Goal: Task Accomplishment & Management: Manage account settings

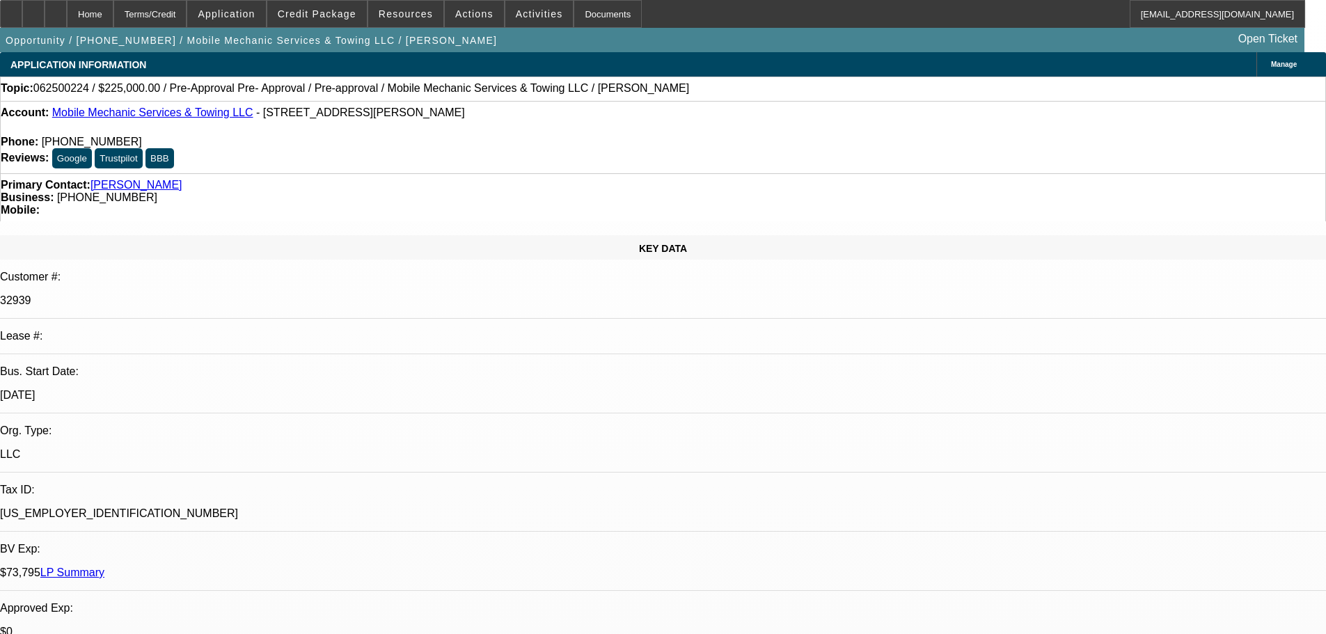
select select "0"
select select "0.1"
select select "4"
select select "0"
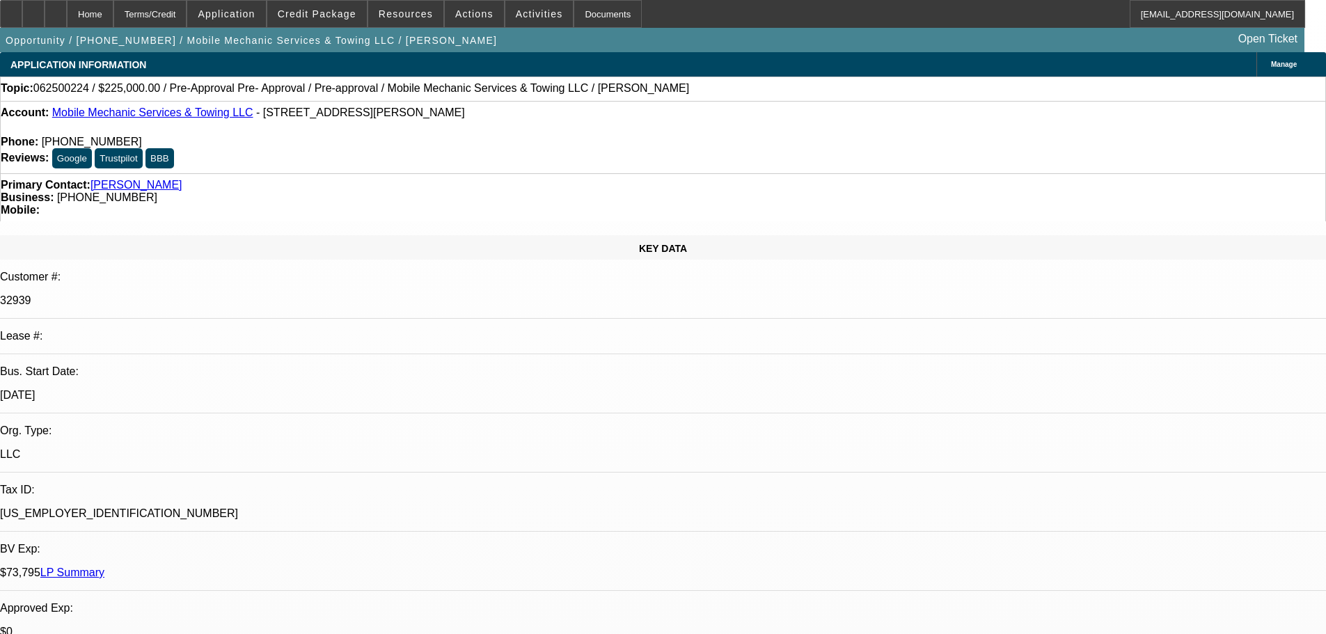
select select "0"
select select "0.1"
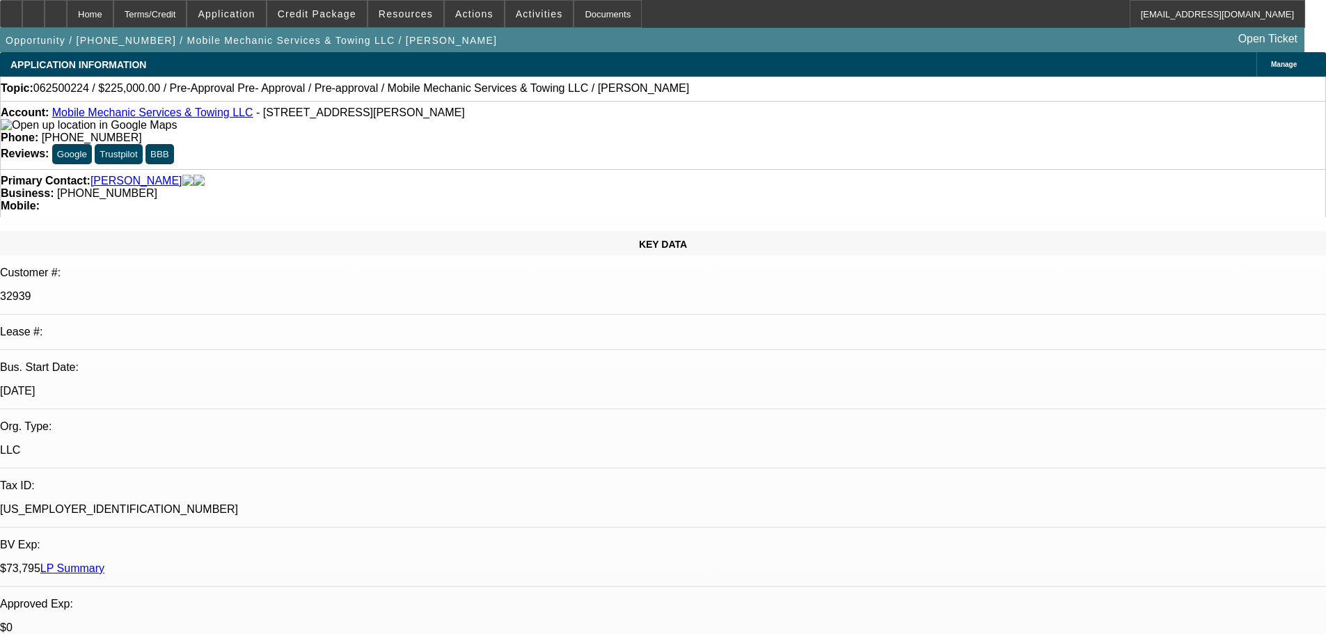
select select "4"
select select "0"
select select "2"
select select "0.1"
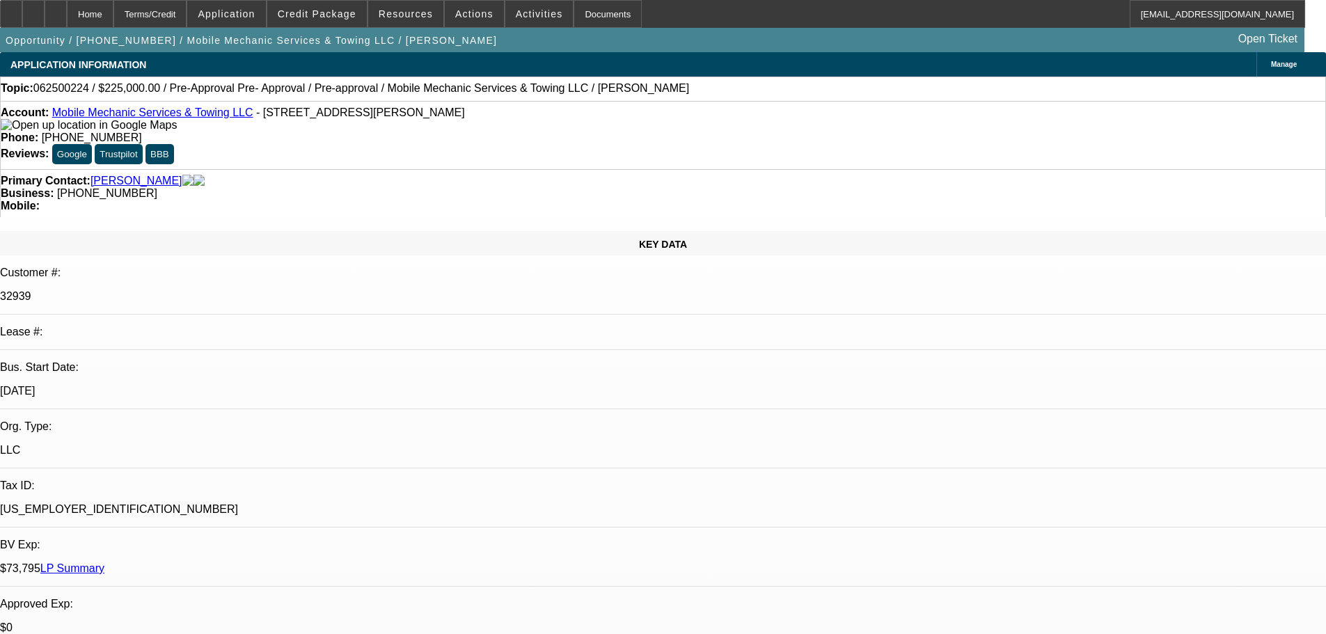
select select "4"
select select "0"
select select "2"
select select "0.1"
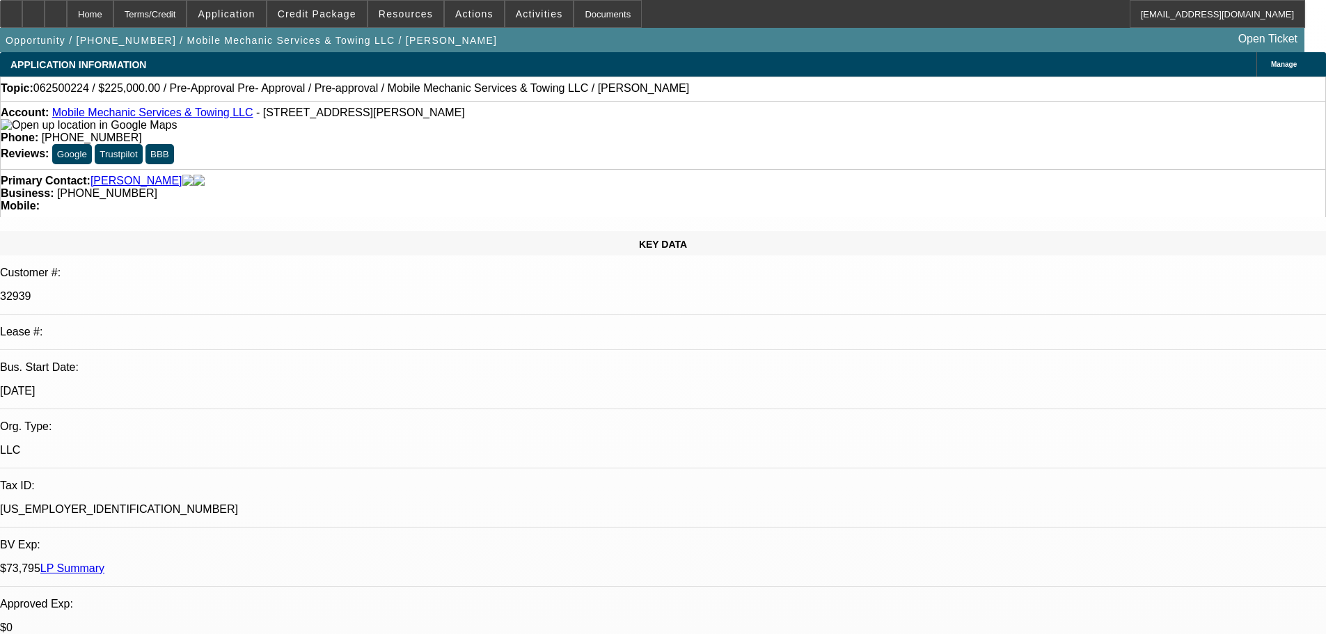
select select "4"
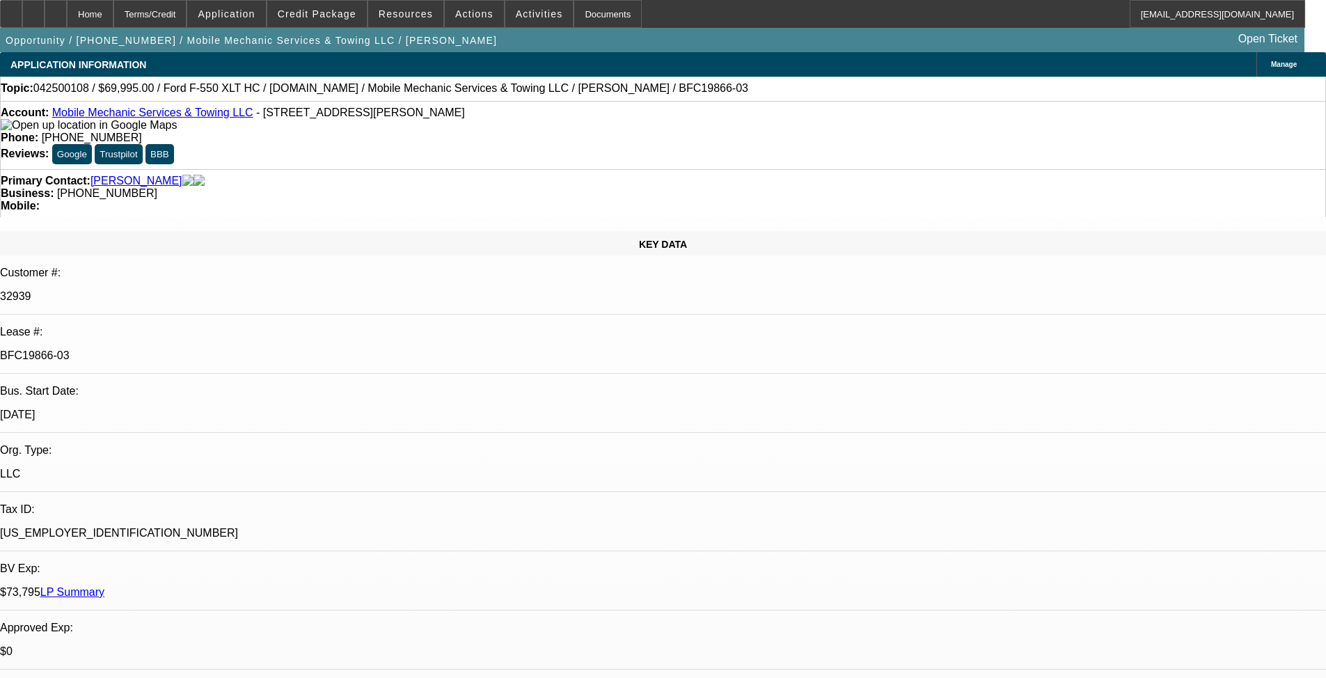
select select "0"
select select "2"
select select "0"
select select "6"
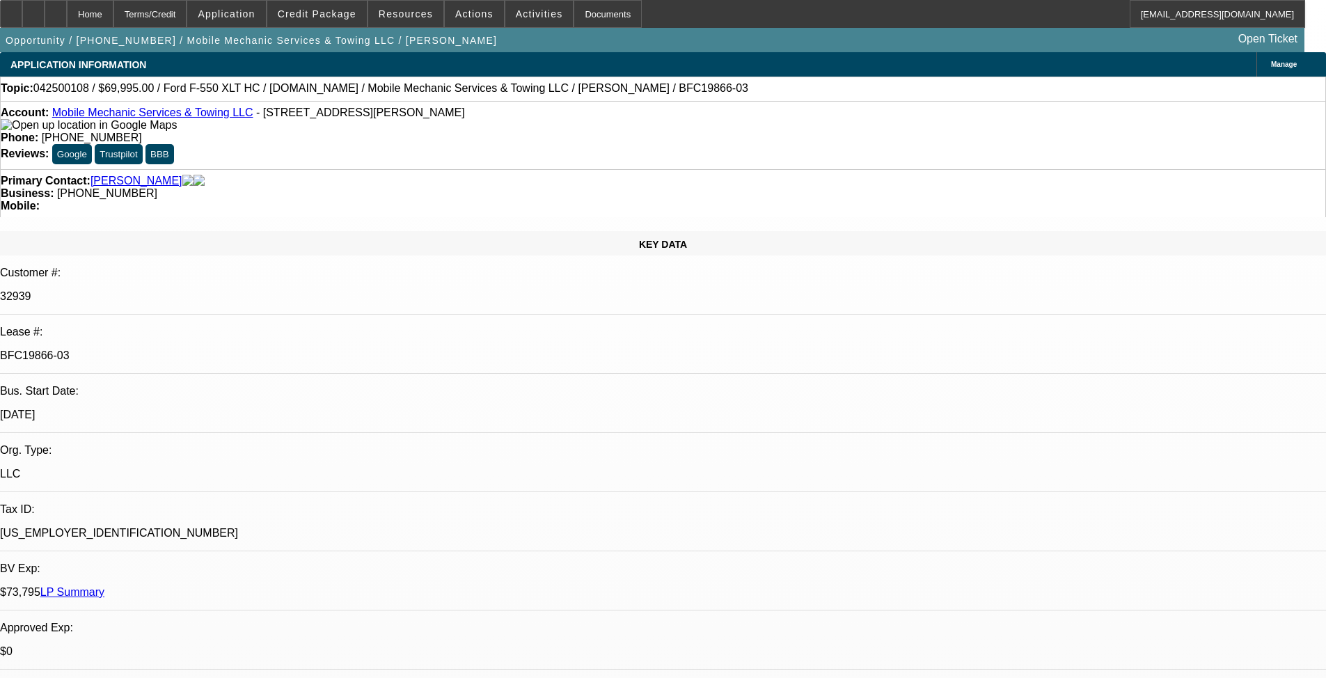
select select "0"
select select "2"
select select "0"
select select "6"
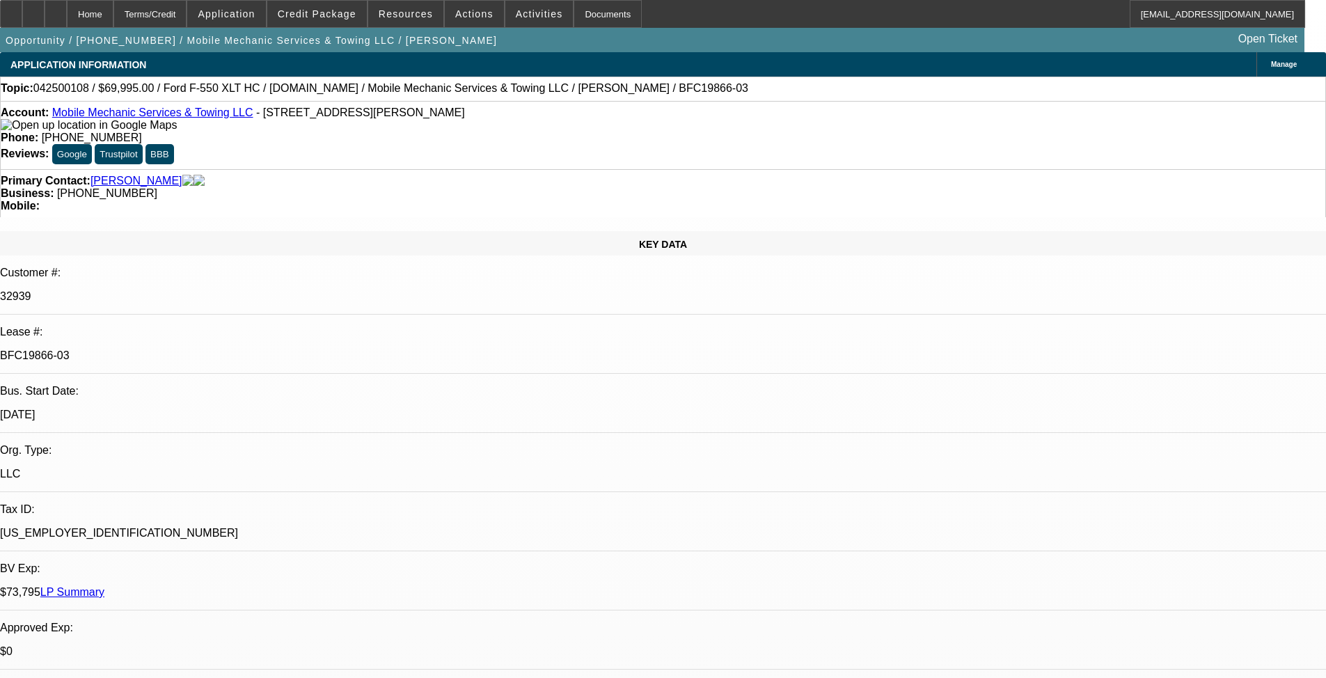
select select "0"
select select "2"
select select "0"
select select "6"
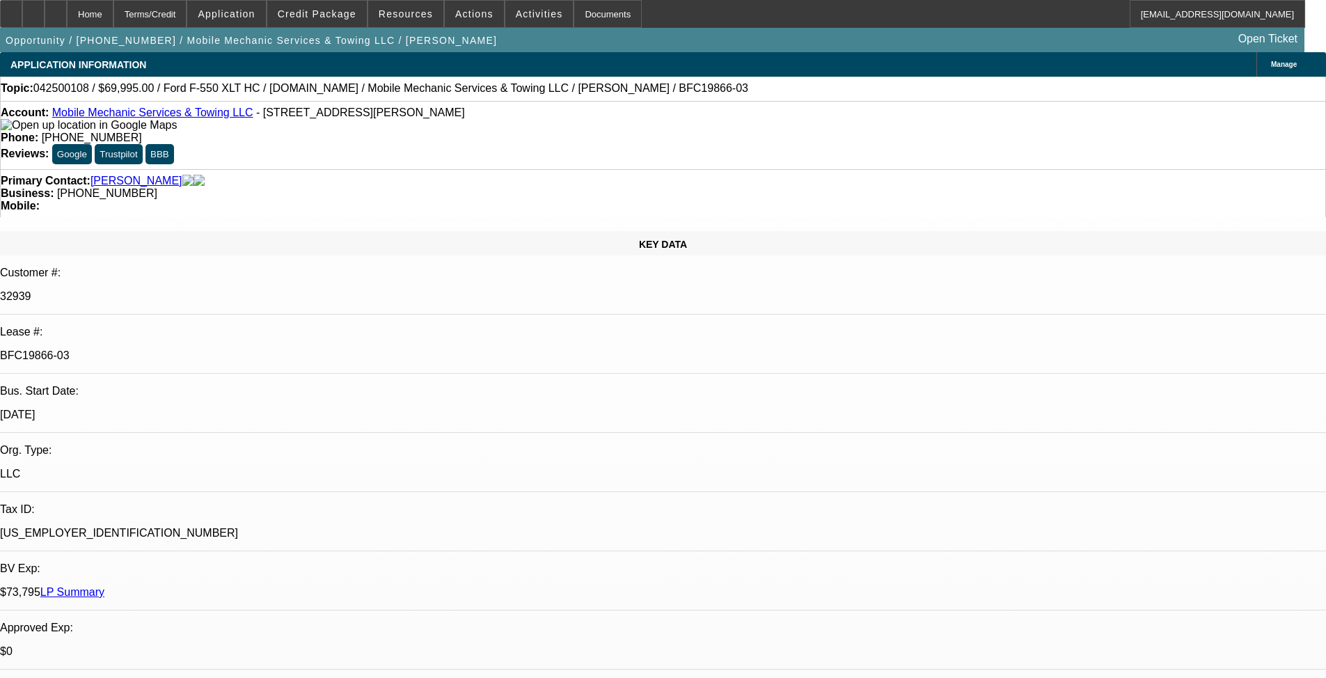
select select "0"
select select "2"
select select "0"
select select "6"
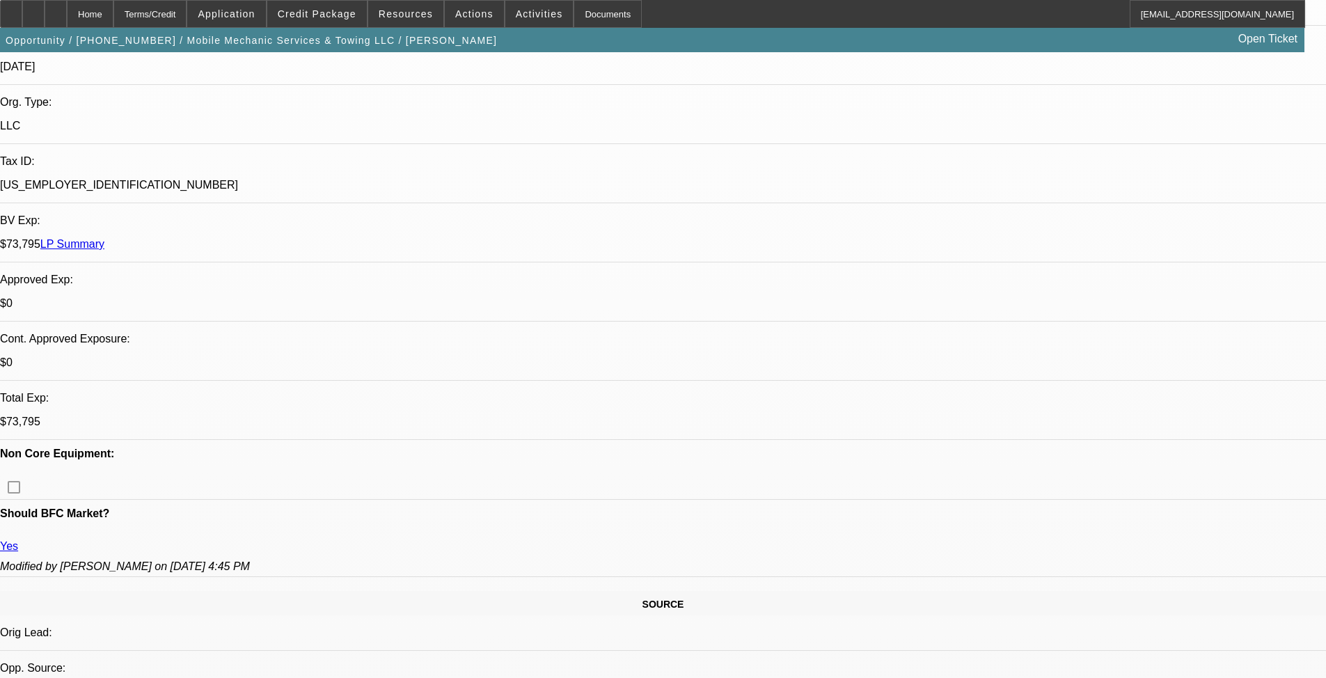
scroll to position [766, 0]
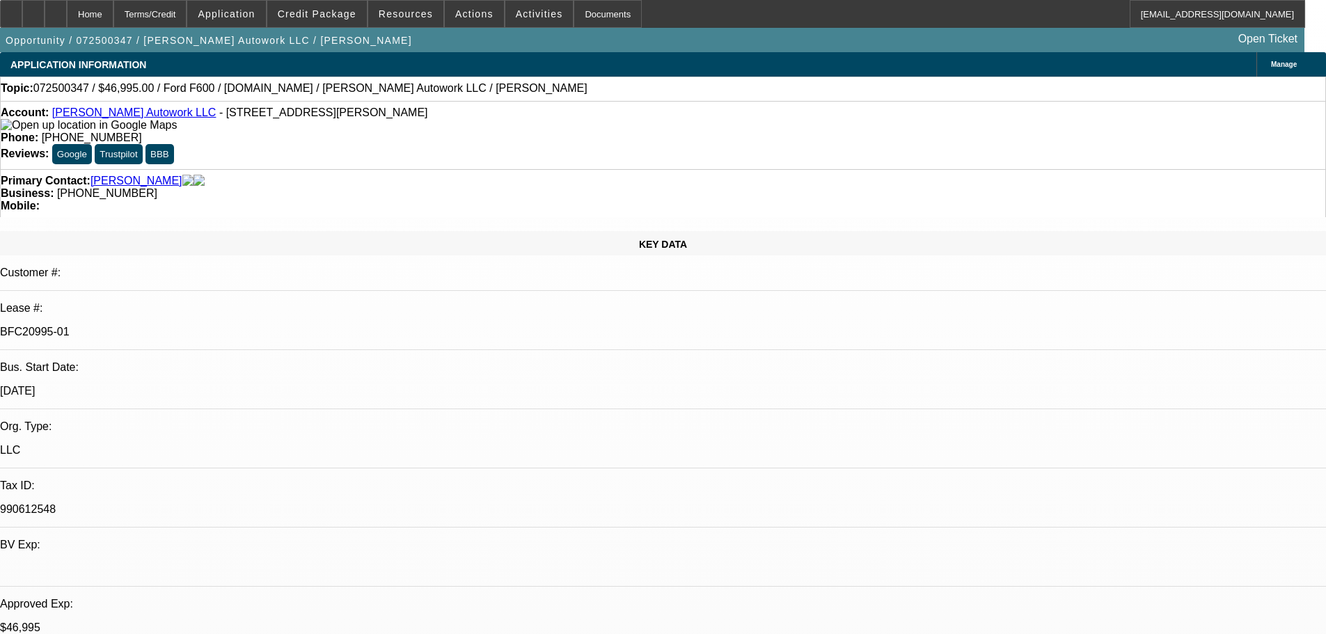
select select "0"
select select "2"
select select "0"
select select "6"
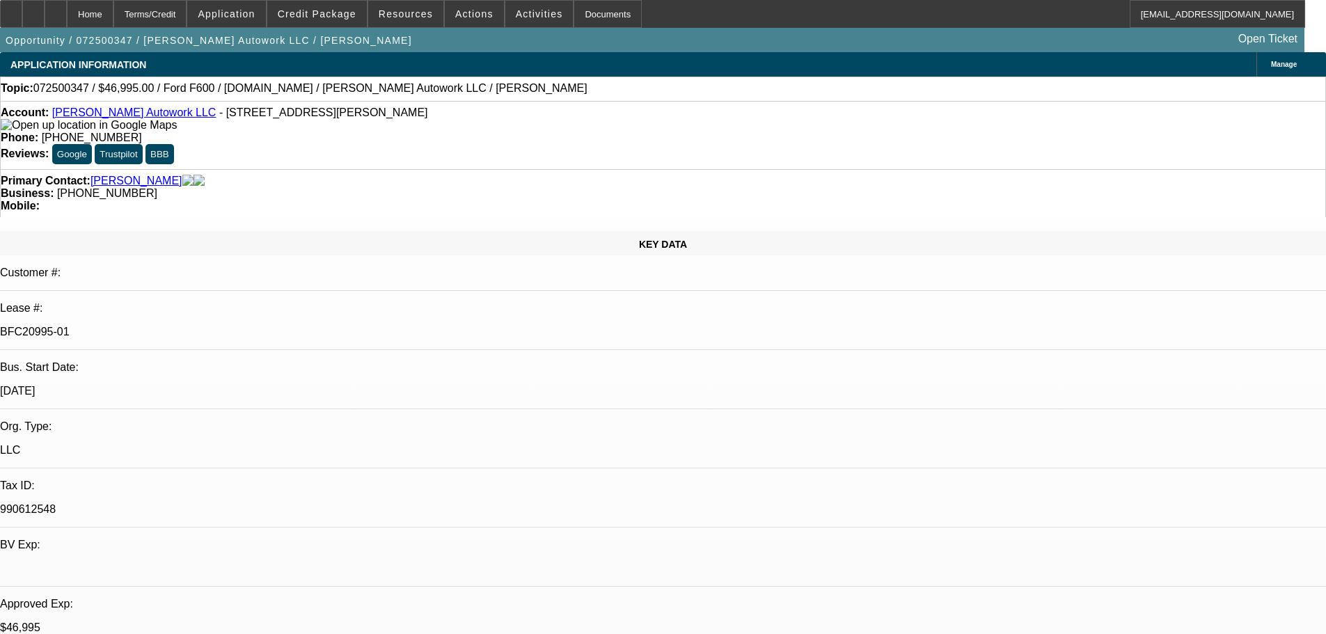
select select "0"
select select "2"
select select "0.1"
select select "4"
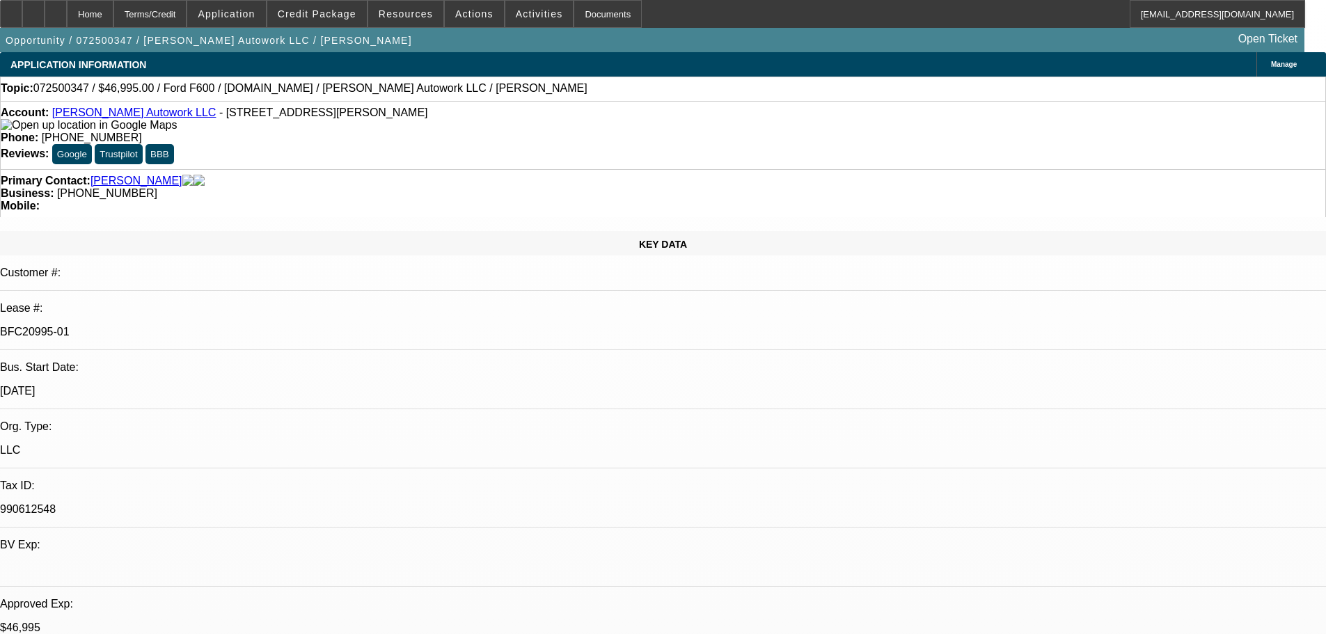
select select "0"
select select "2"
select select "0"
select select "6"
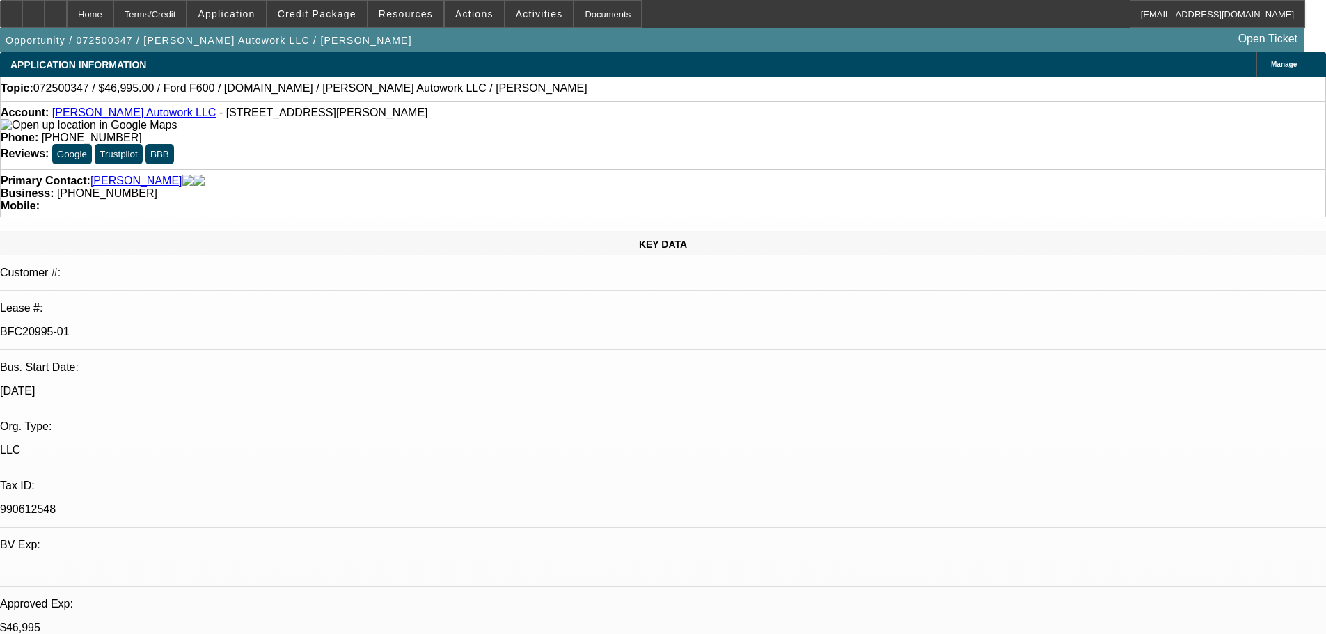
select select "0"
select select "2"
select select "0.1"
select select "4"
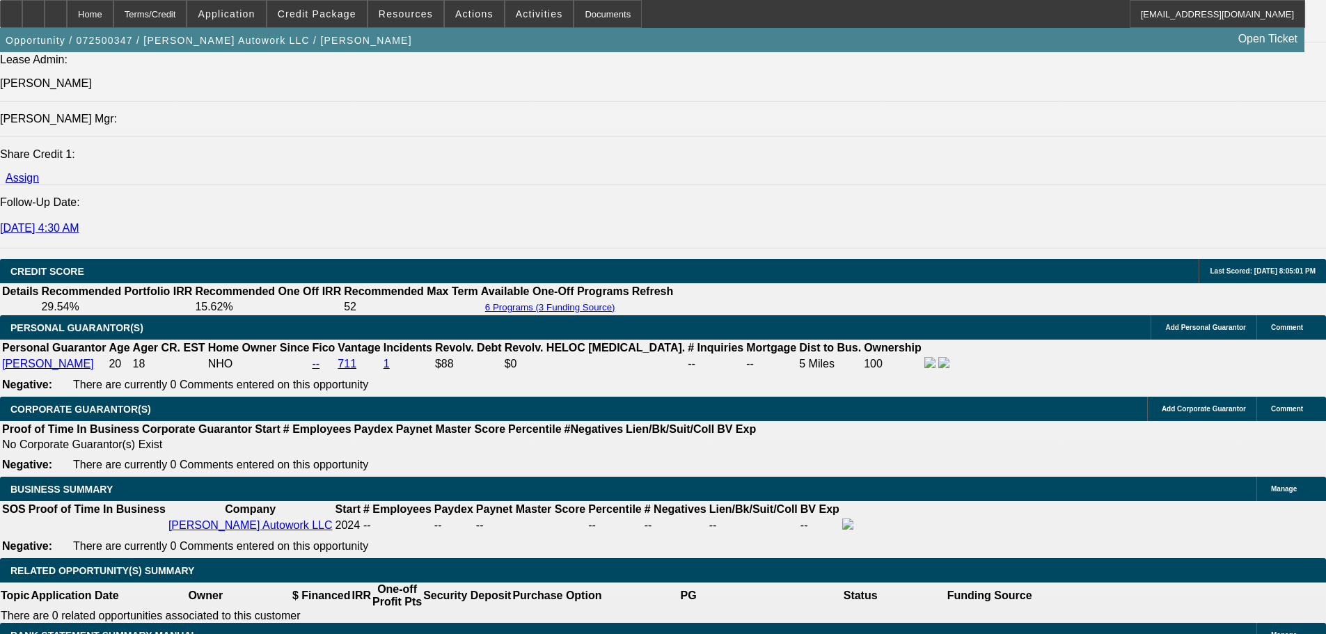
scroll to position [1879, 0]
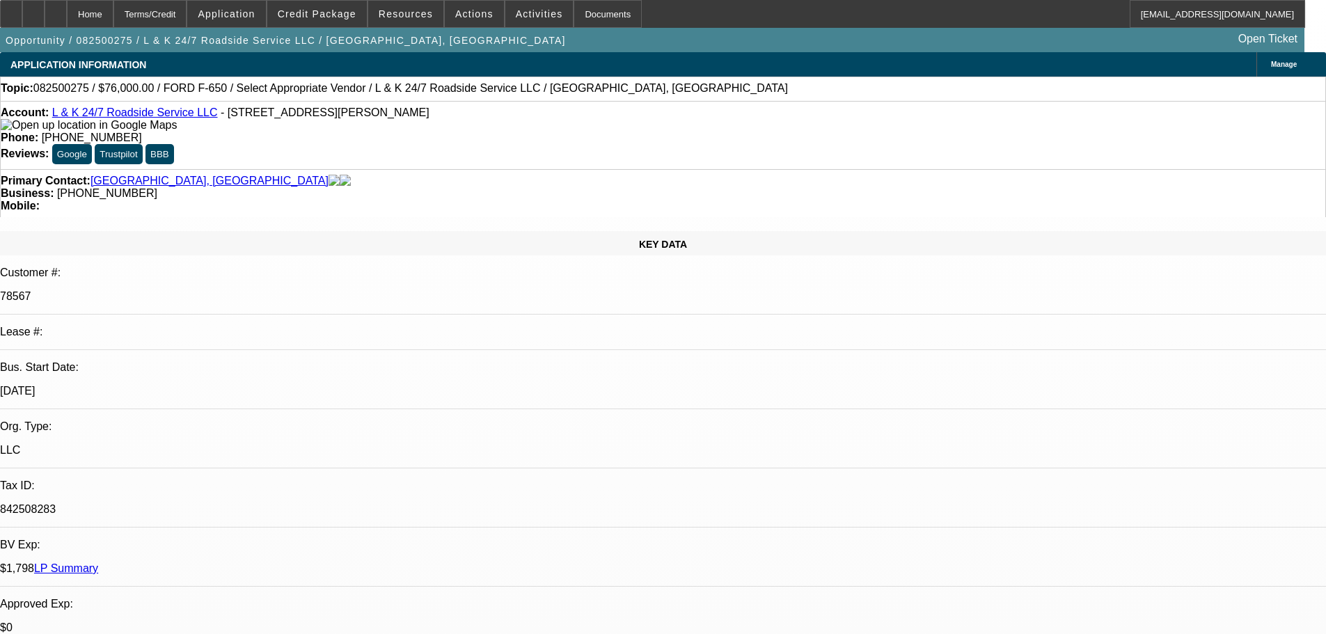
select select "0"
select select "2"
select select "0.1"
select select "4"
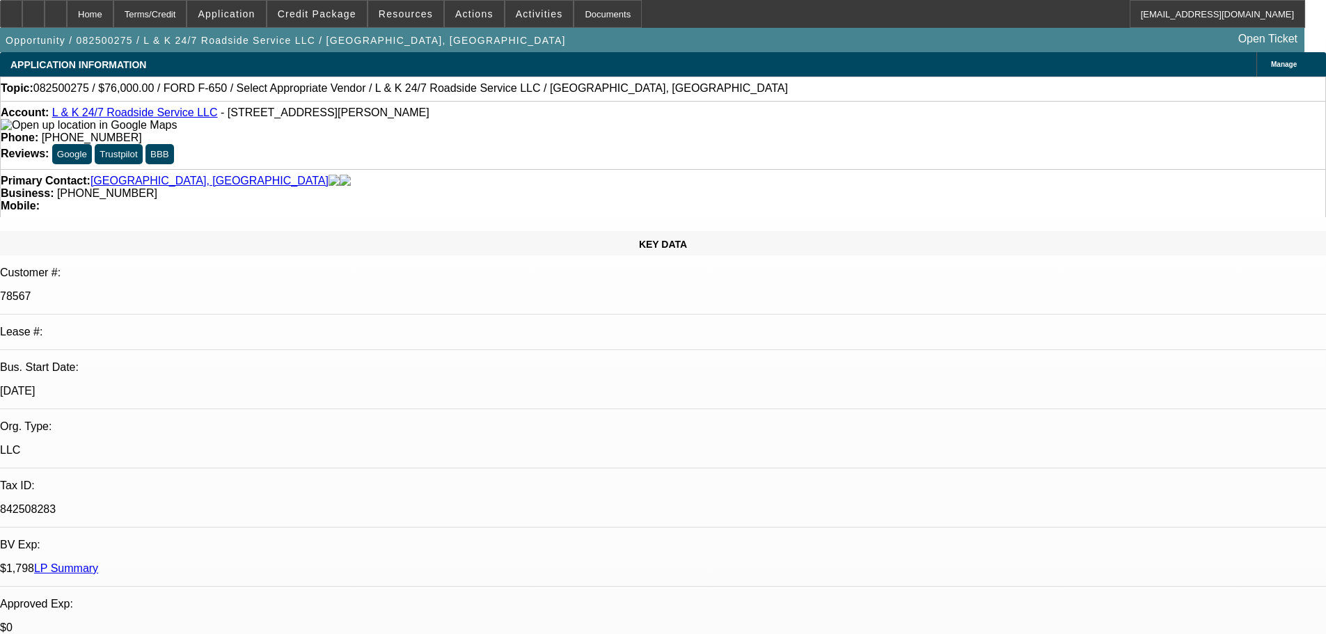
select select "0"
select select "2"
select select "0.1"
select select "4"
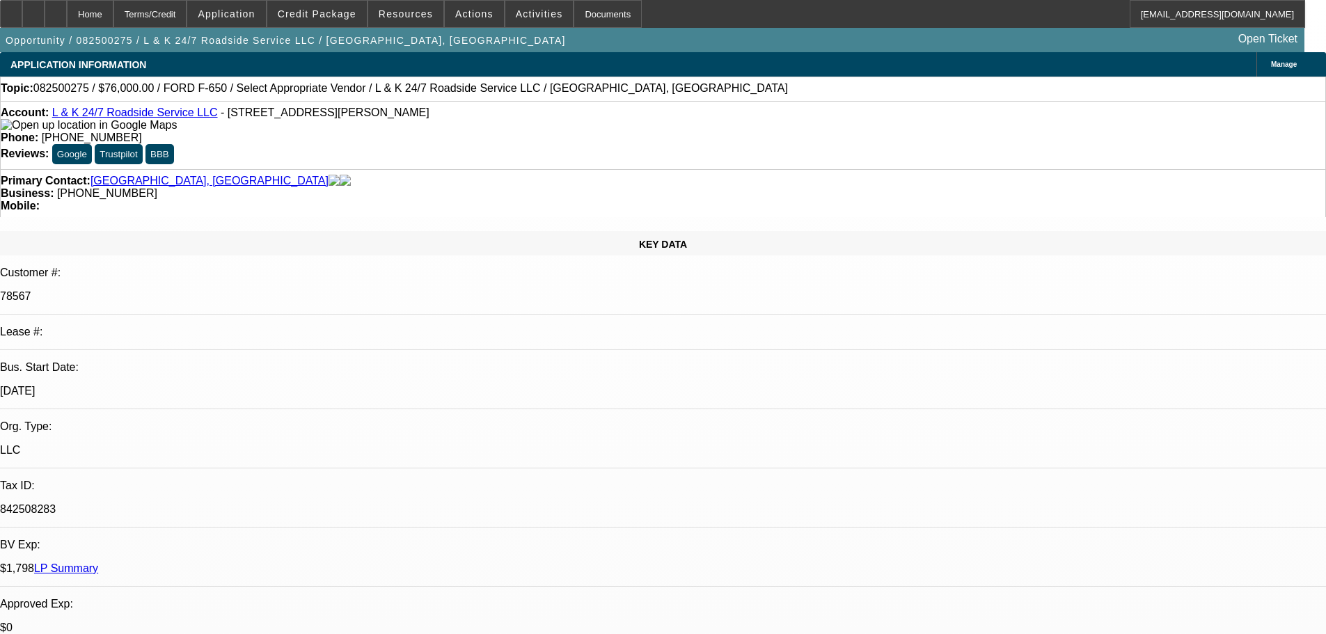
select select "0"
select select "2"
select select "0.1"
select select "4"
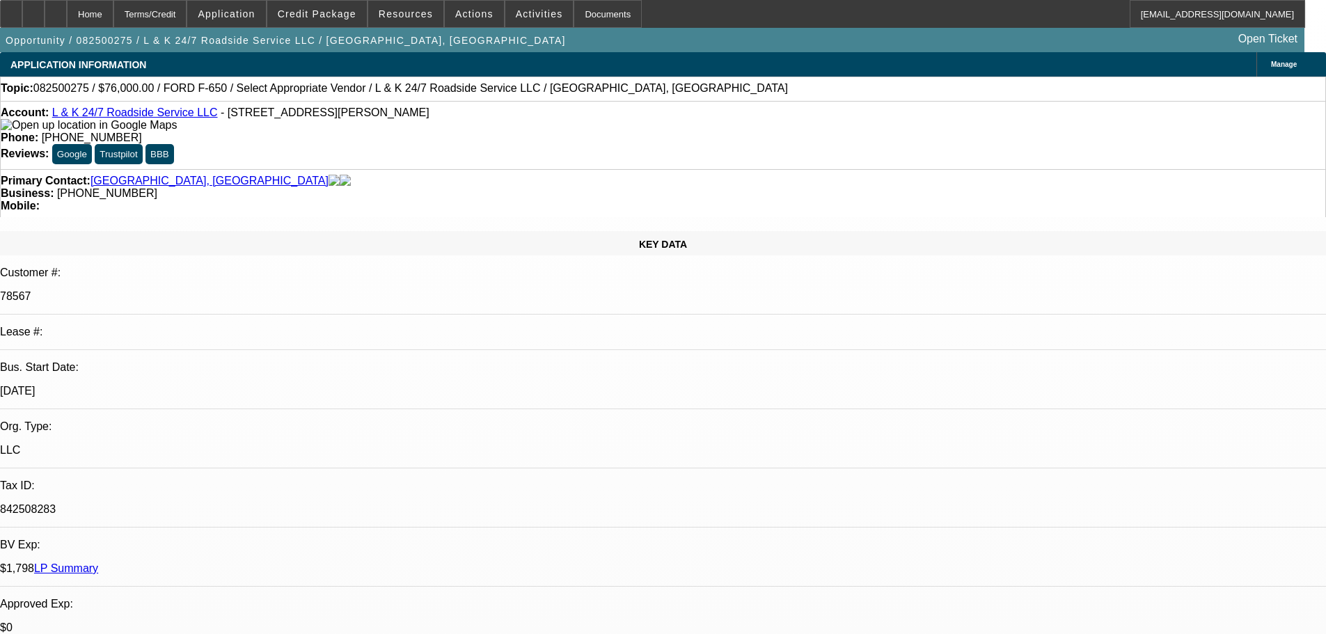
select select "0"
select select "2"
select select "0.1"
select select "4"
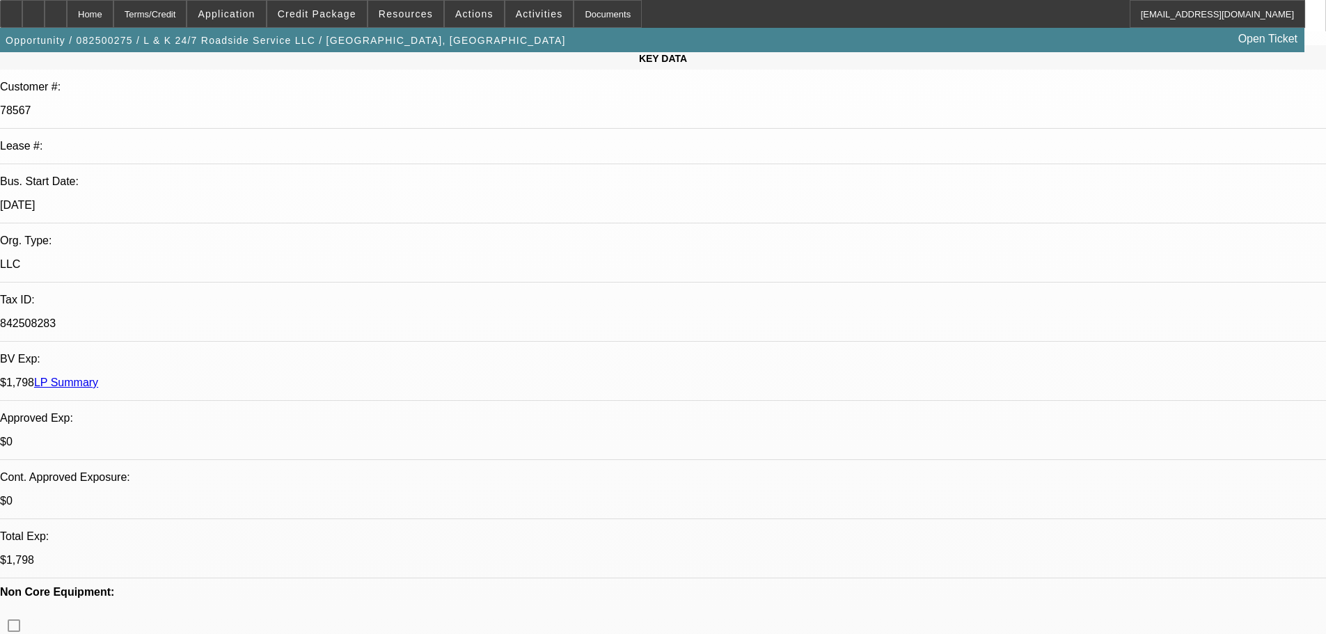
scroll to position [287, 0]
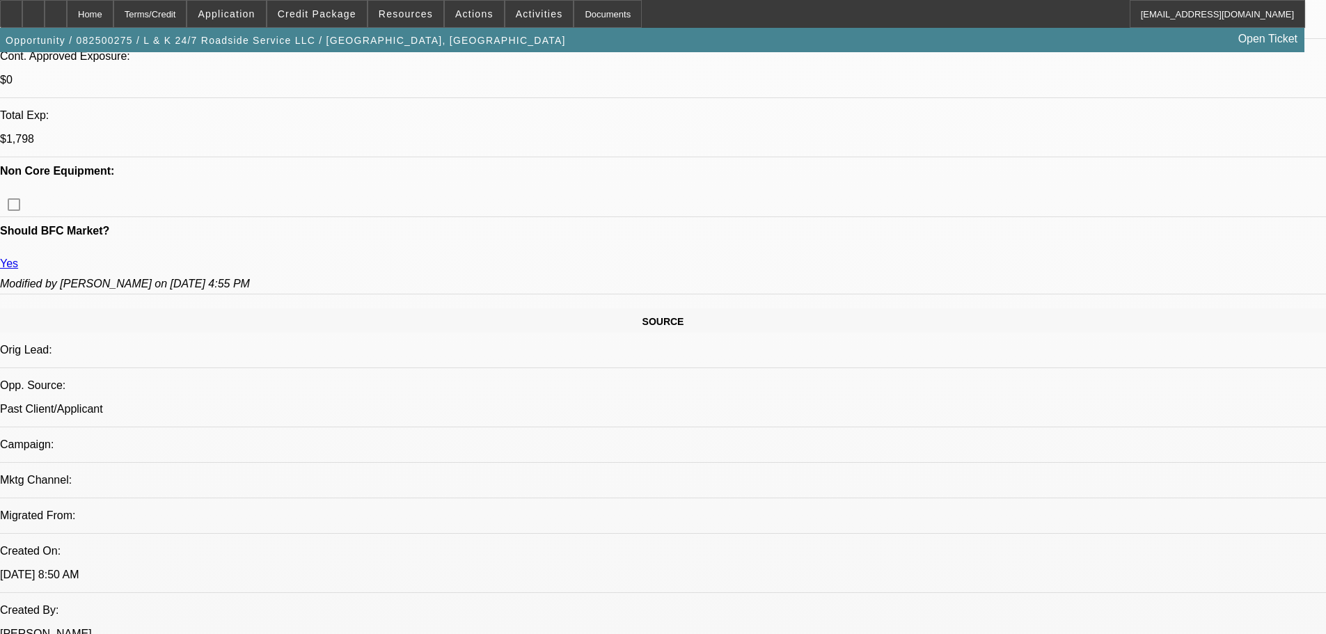
scroll to position [705, 0]
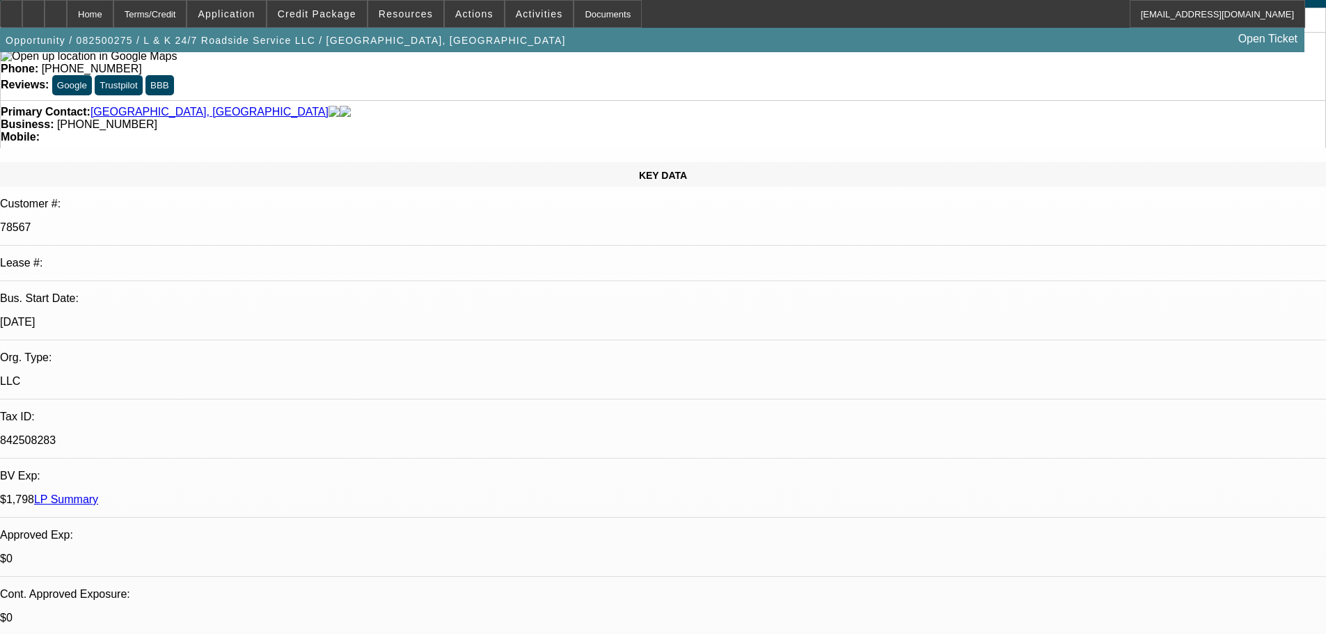
scroll to position [0, 0]
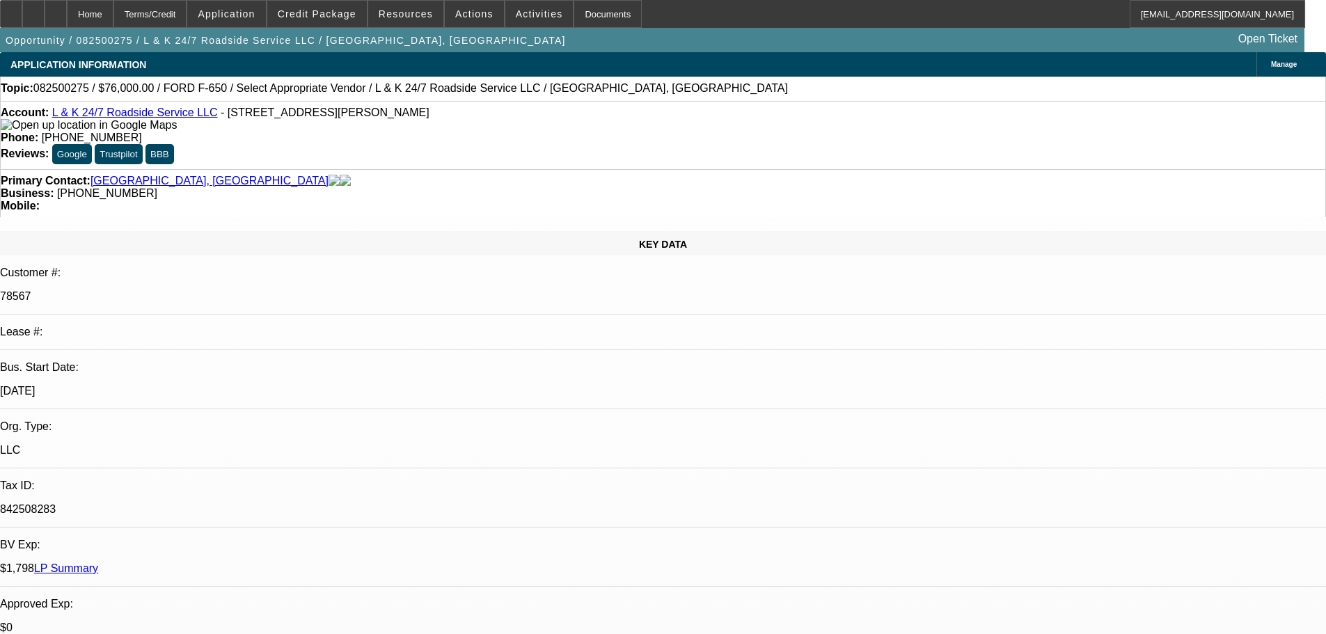
click at [157, 116] on link "L & K 24/7 Roadside Service LLC" at bounding box center [135, 112] width 166 height 12
click at [133, 109] on div "Account: L & K 24/7 Roadside Service LLC - 2147 Margerum Rd, Cherokee, AL 35616…" at bounding box center [663, 135] width 1326 height 68
click at [129, 116] on link "L & K 24/7 Roadside Service LLC" at bounding box center [135, 112] width 166 height 12
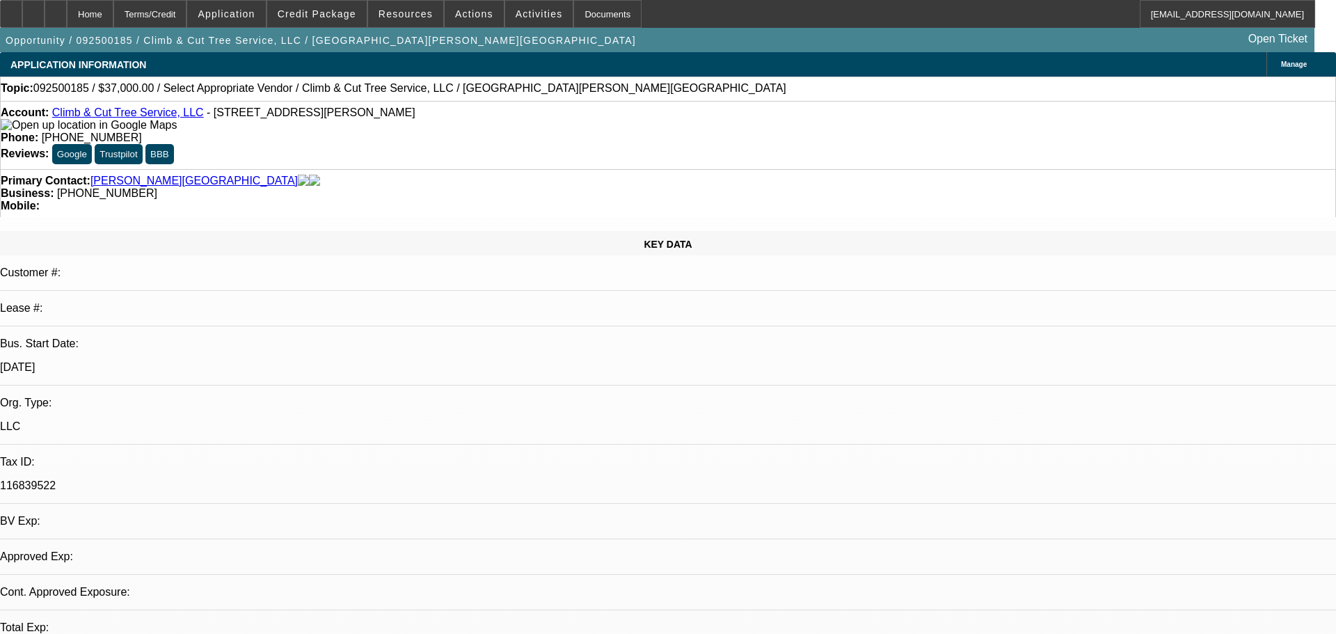
select select "0"
select select "2"
select select "0.1"
select select "4"
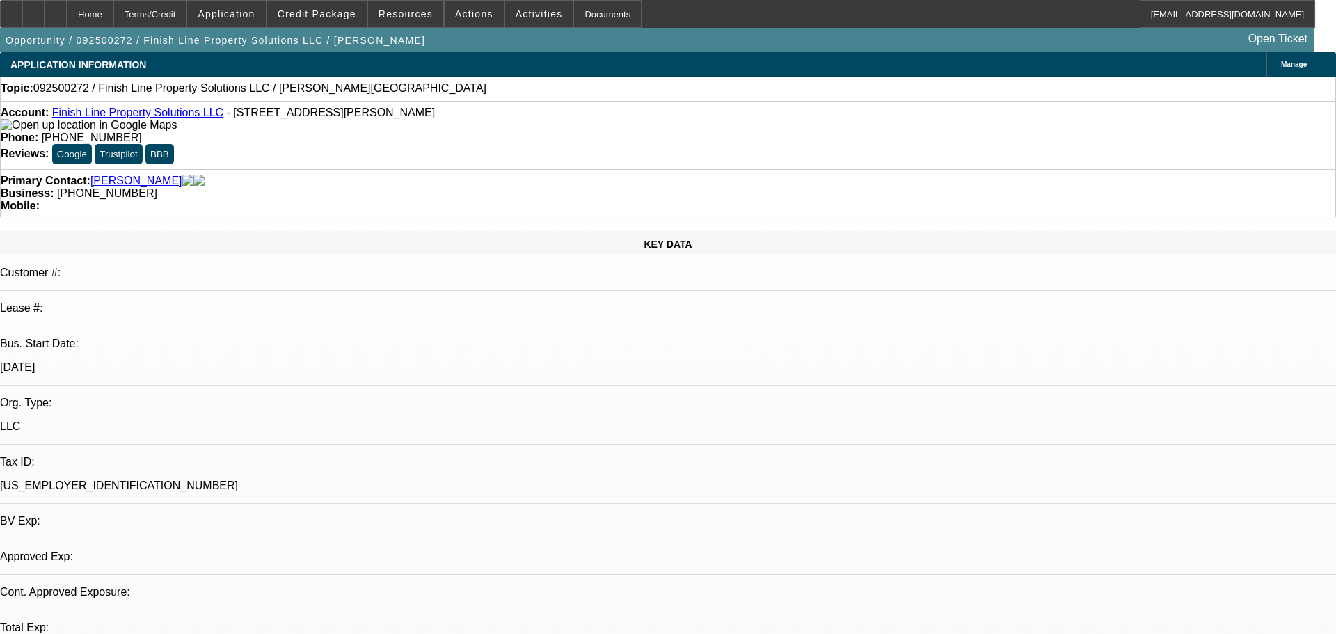
select select "0"
select select "2"
select select "0.1"
select select "1"
select select "2"
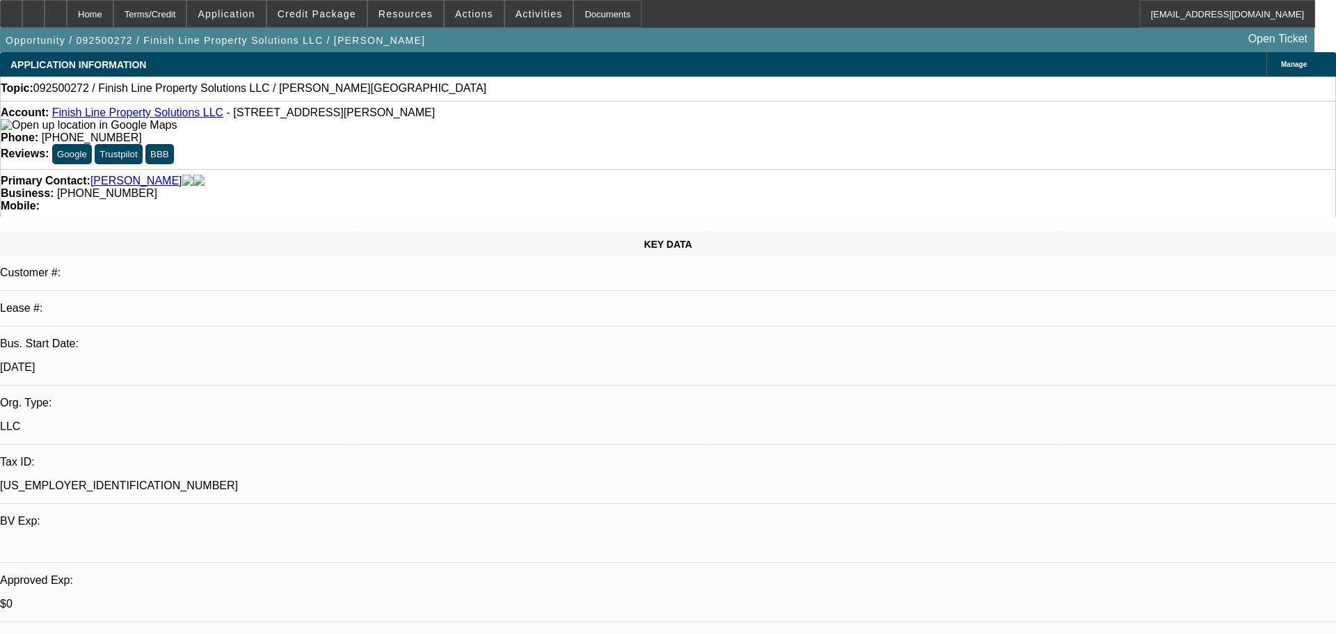
select select "4"
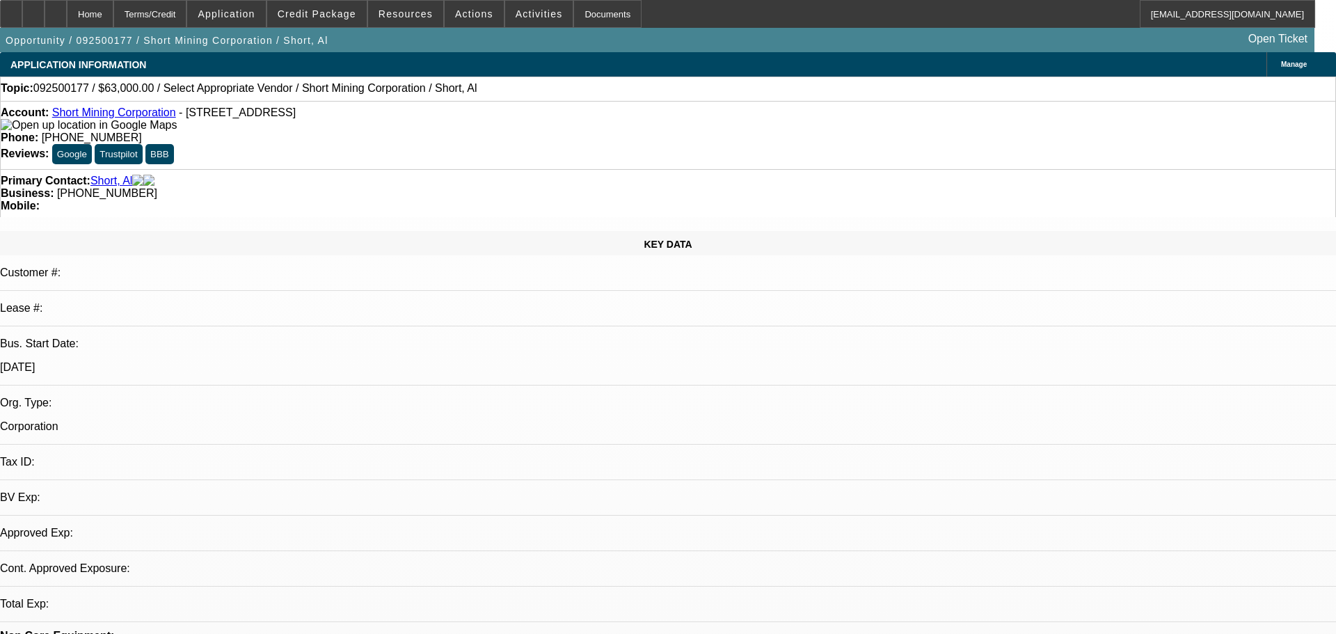
select select "0"
select select "2"
select select "0.1"
select select "1"
select select "2"
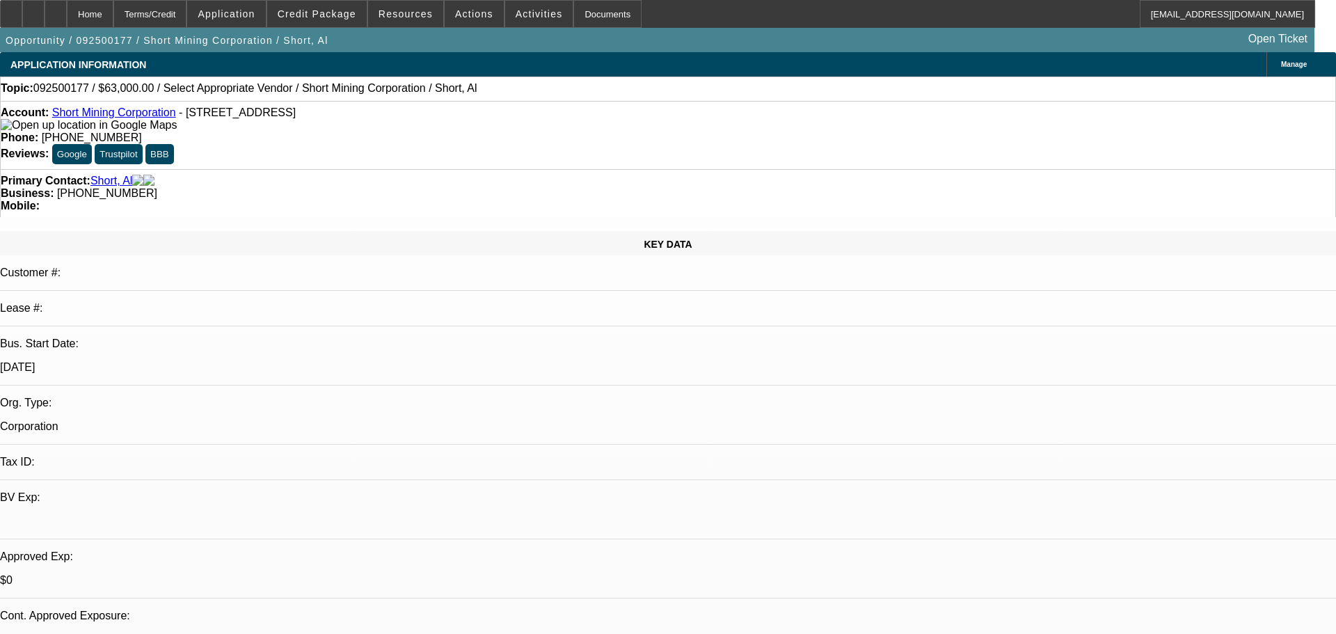
select select "4"
select select "0"
select select "2"
select select "0.1"
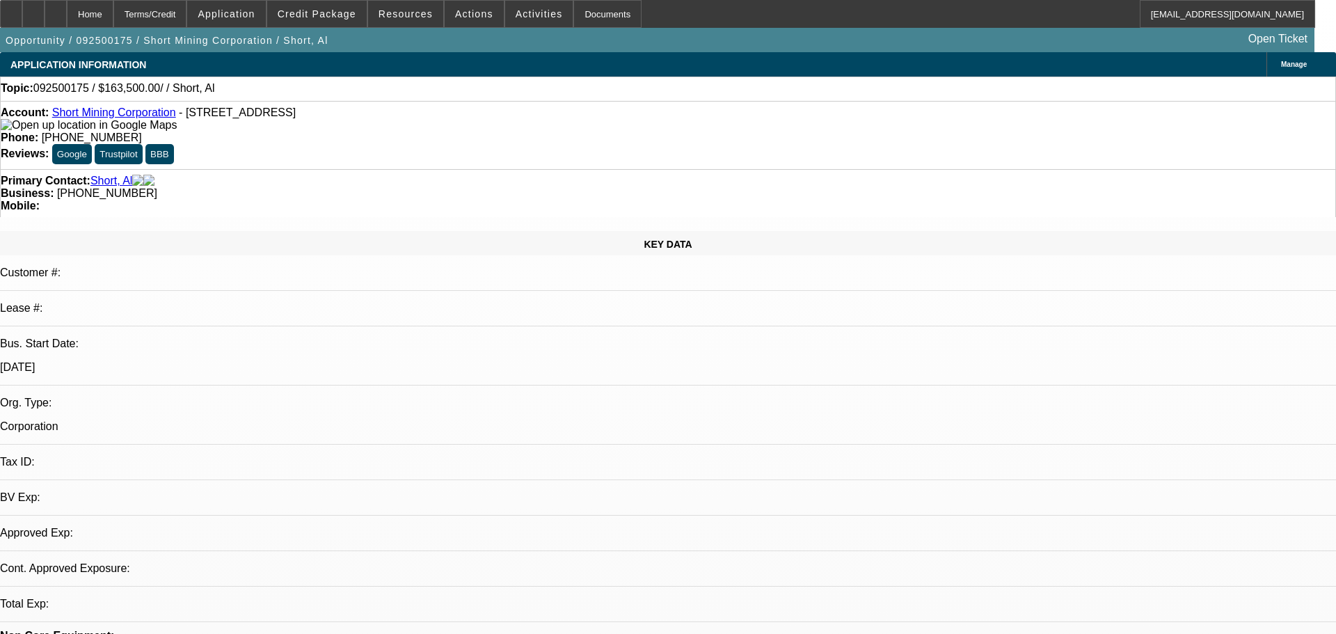
select select "4"
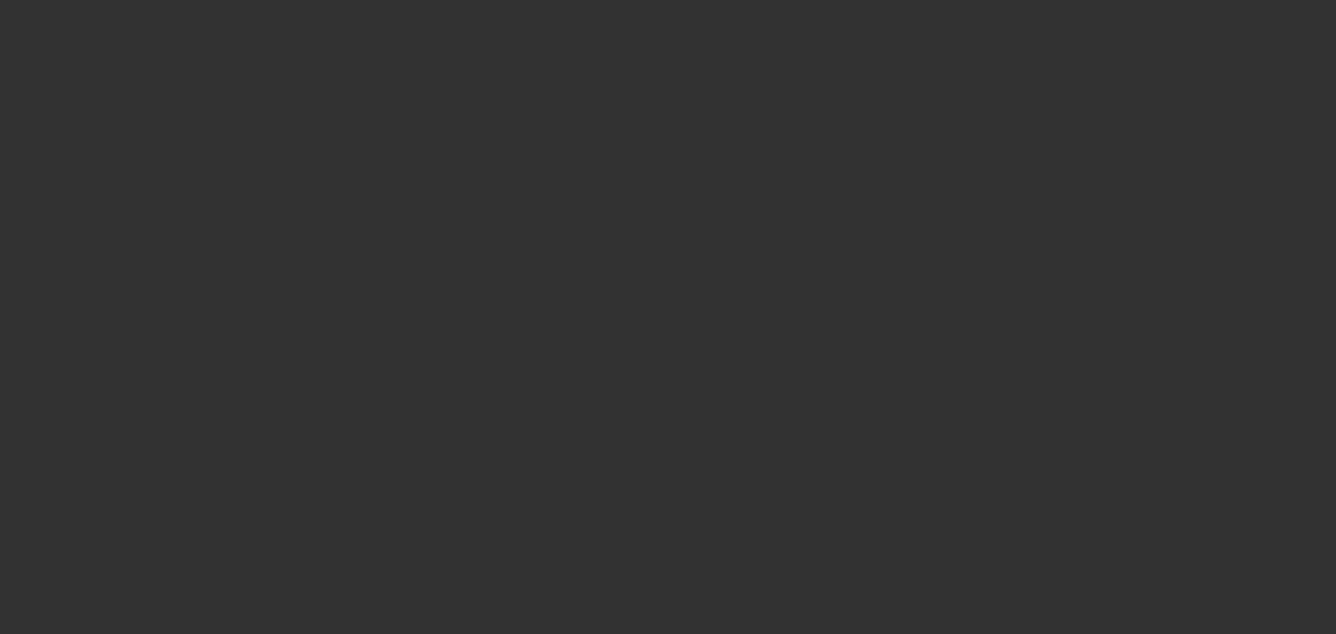
select select "0"
select select "6"
select select "0"
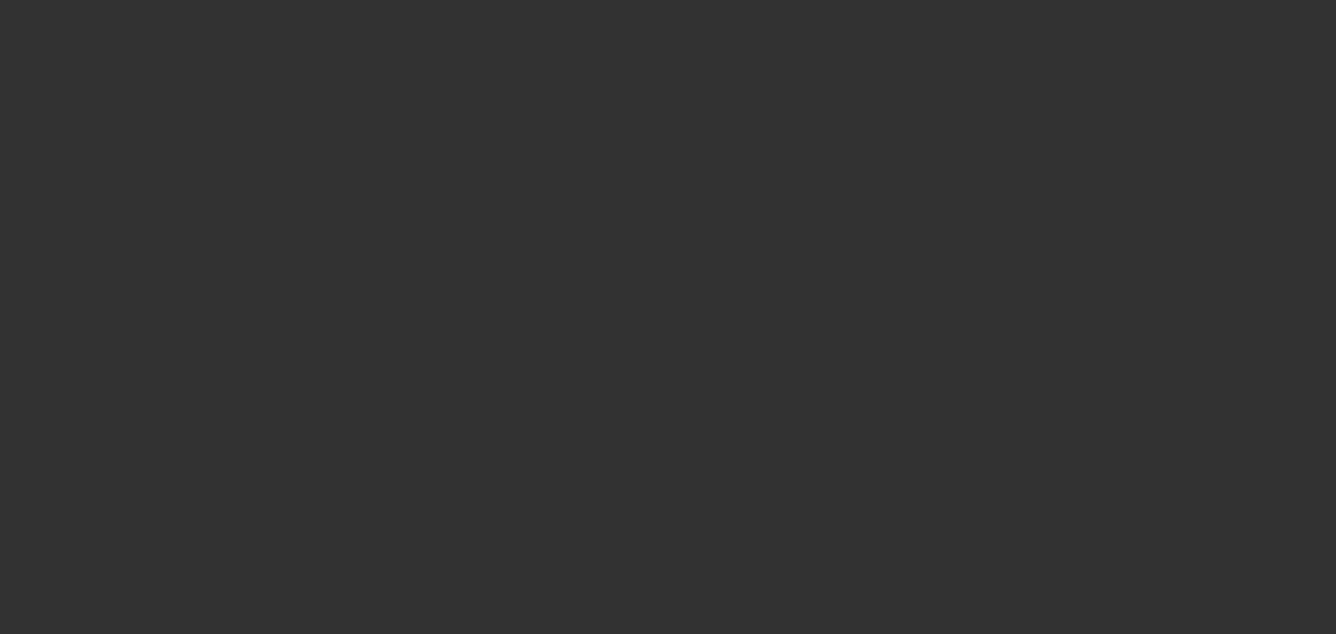
select select "0"
select select "6"
select select "0"
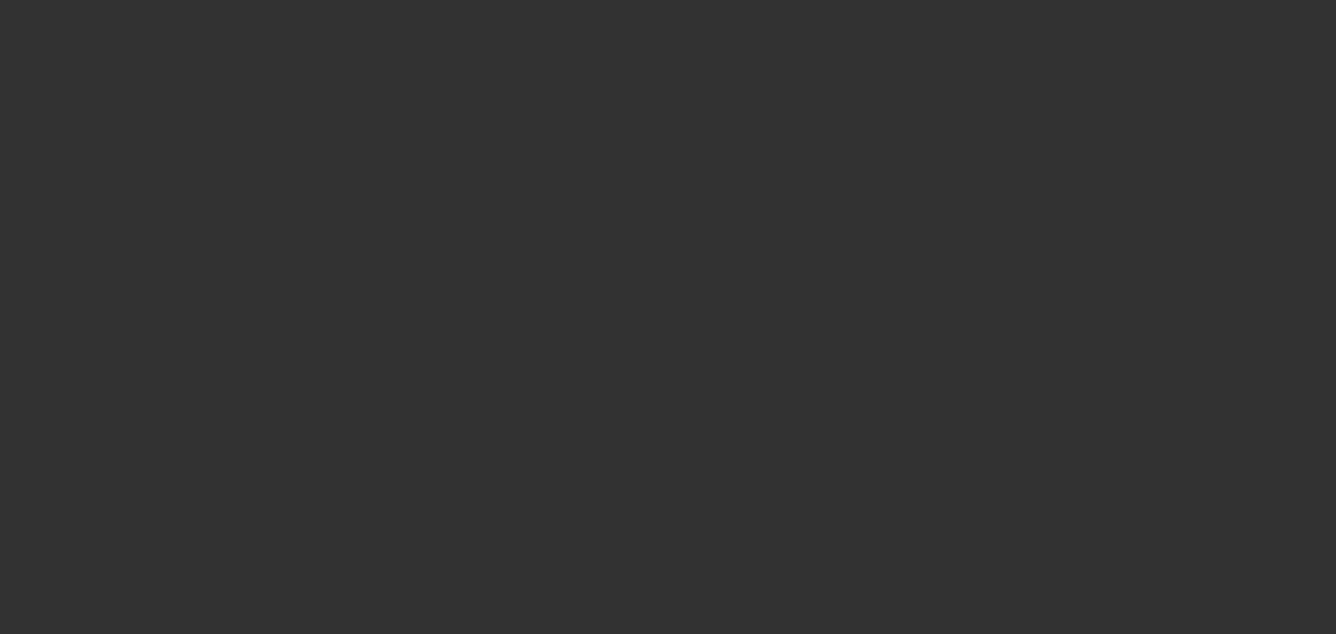
select select "0"
select select "6"
select select "0"
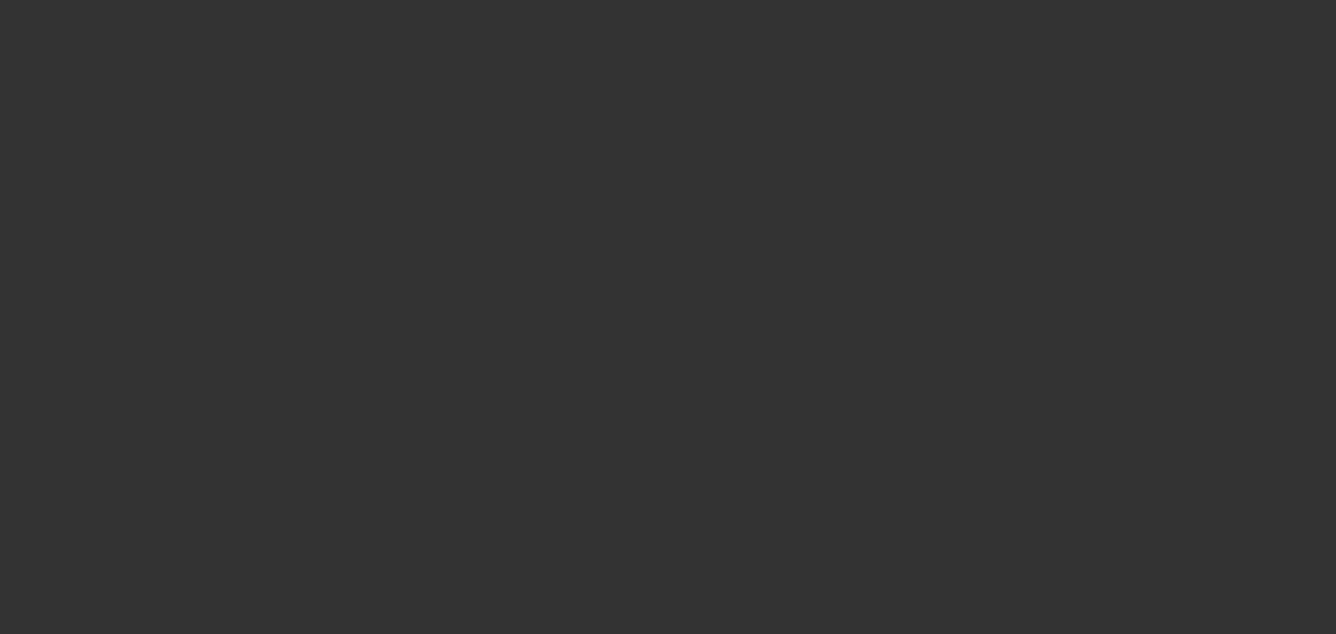
select select "6"
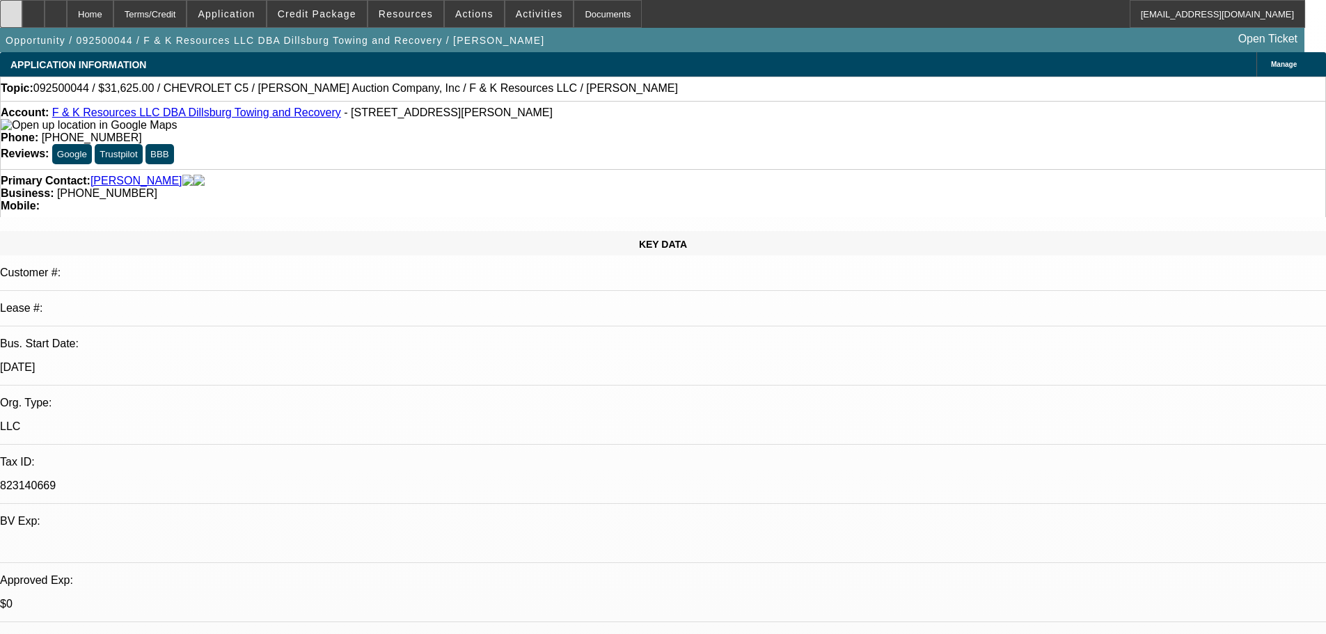
click at [11, 9] on icon at bounding box center [11, 9] width 0 height 0
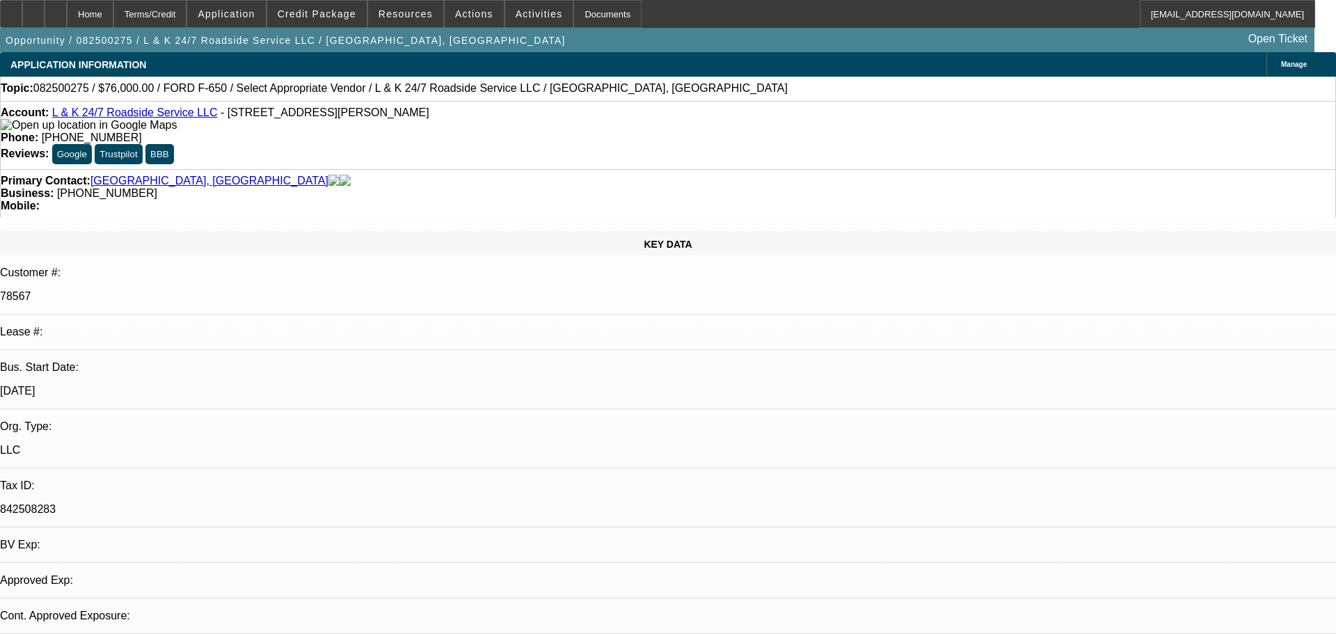
select select "0"
select select "2"
select select "0.1"
select select "4"
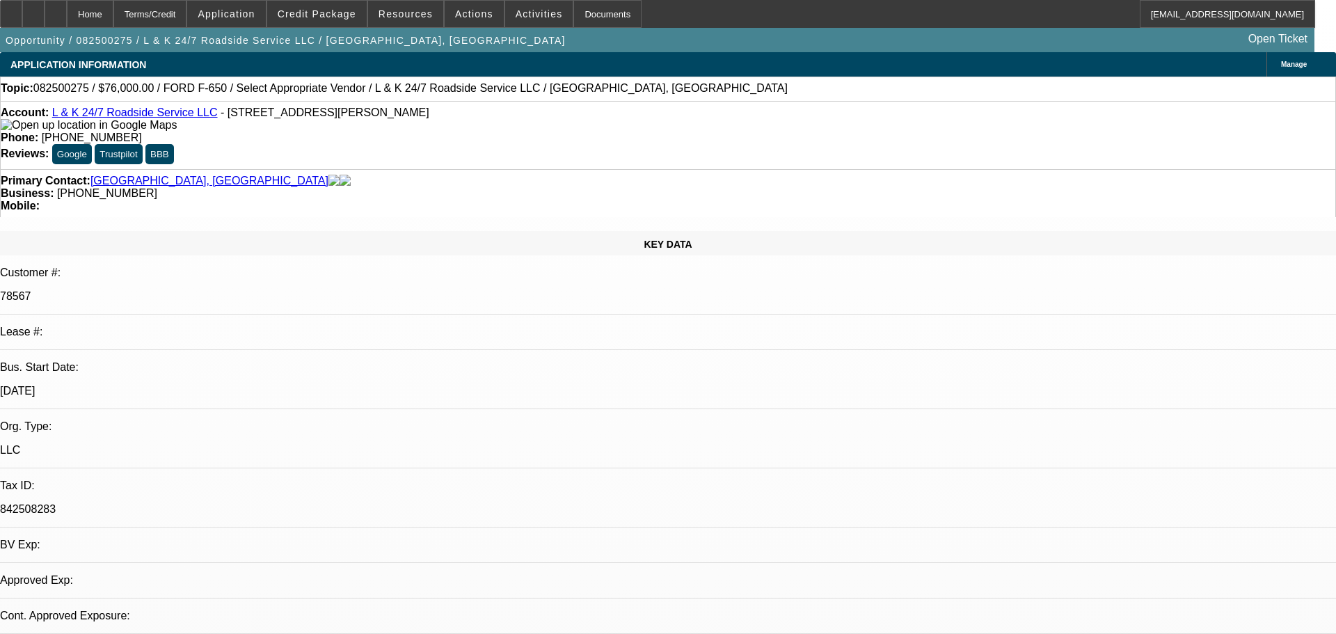
select select "0"
select select "2"
select select "0.1"
select select "4"
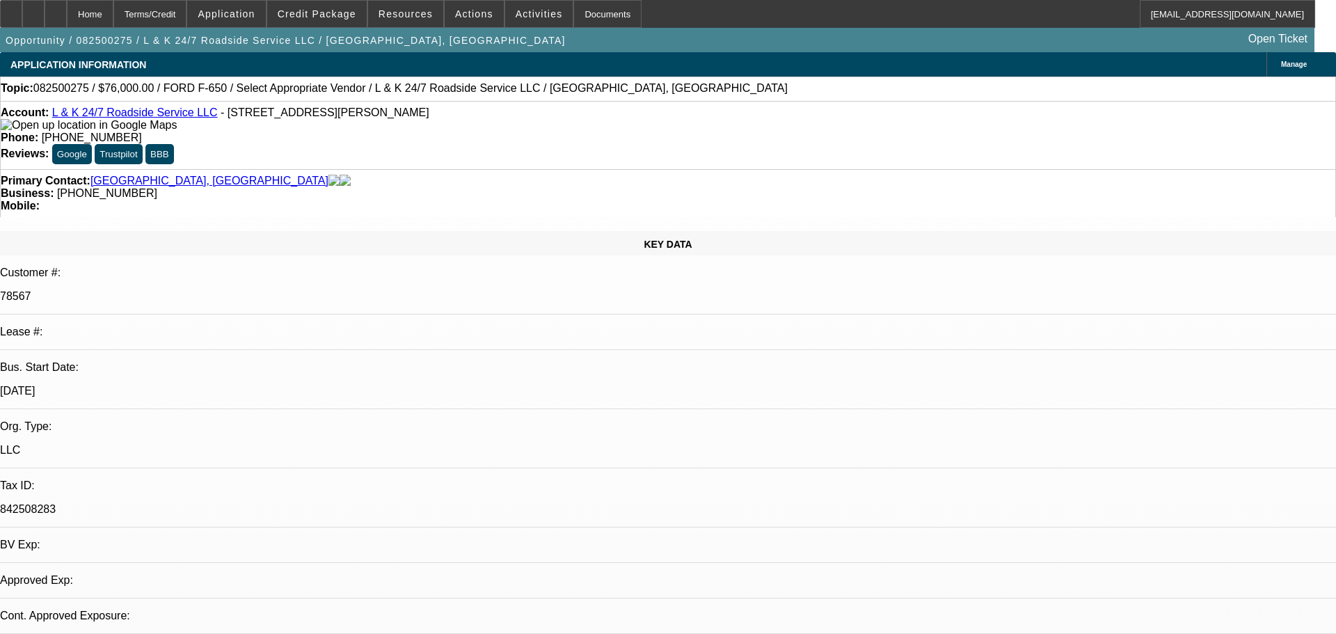
select select "0"
select select "2"
select select "0.1"
select select "4"
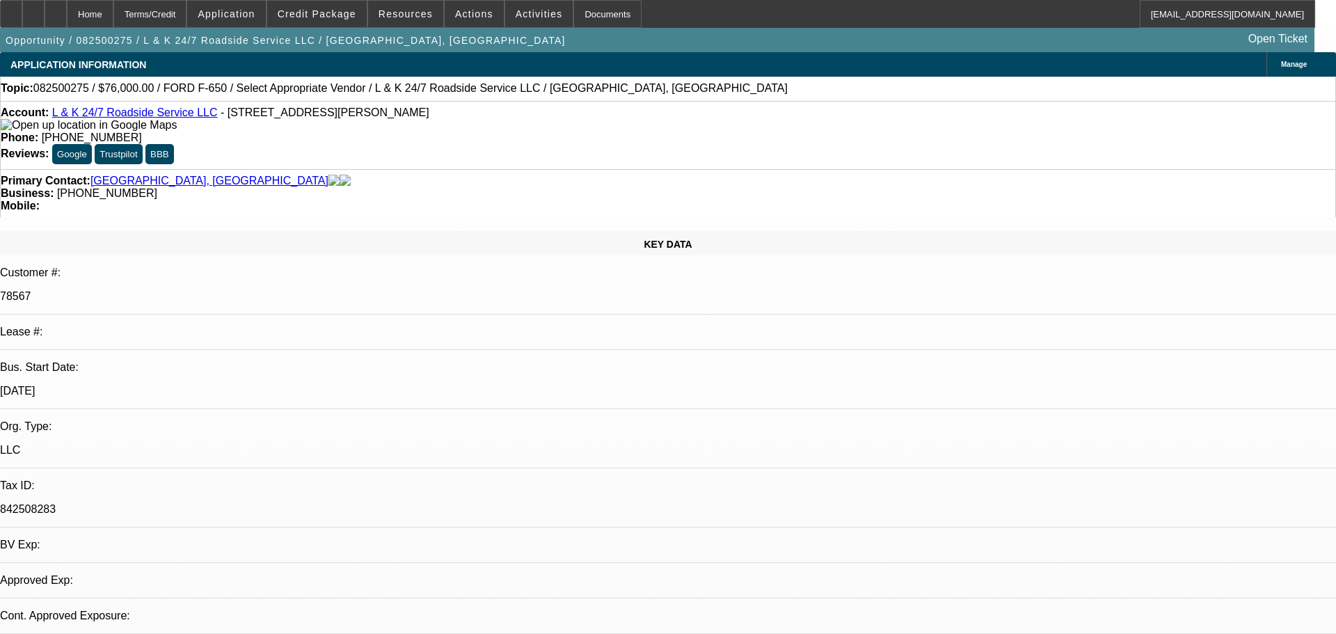
select select "0"
select select "2"
select select "0.1"
select select "4"
